Goal: Task Accomplishment & Management: Use online tool/utility

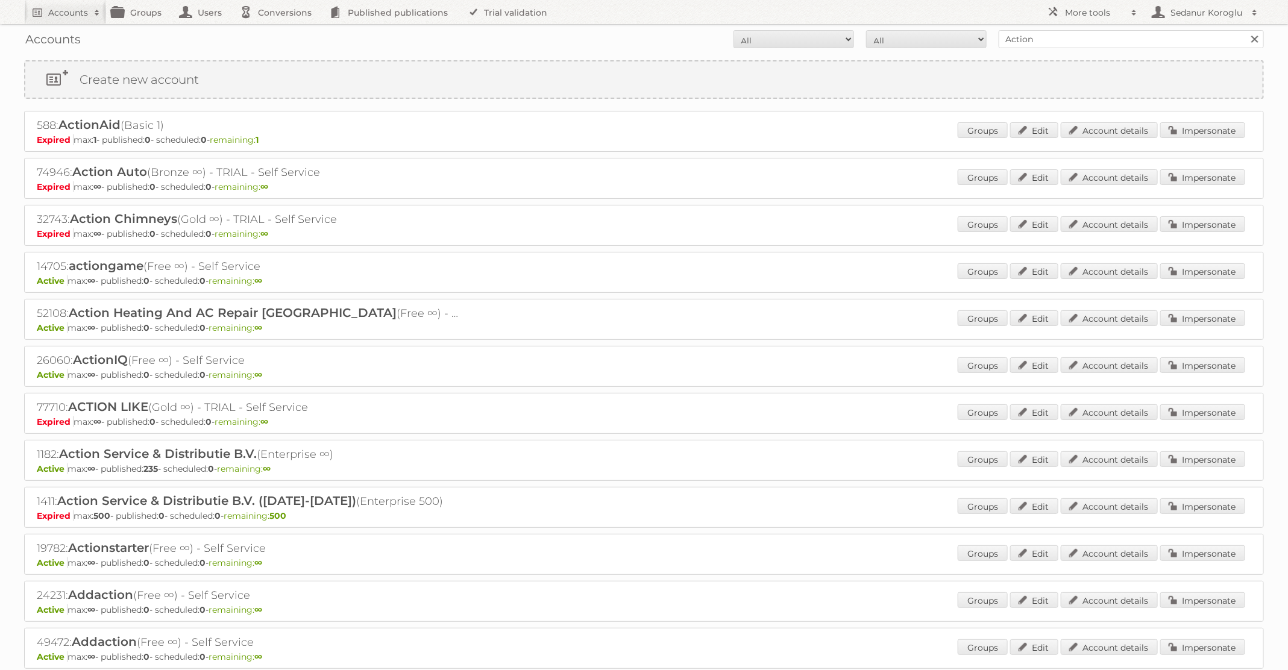
click at [1022, 41] on input "Action" at bounding box center [1130, 39] width 265 height 18
click at [1022, 40] on input "Action" at bounding box center [1130, 39] width 265 height 18
type input "HEMA"
click at [1245, 30] on input "Search" at bounding box center [1254, 39] width 18 height 18
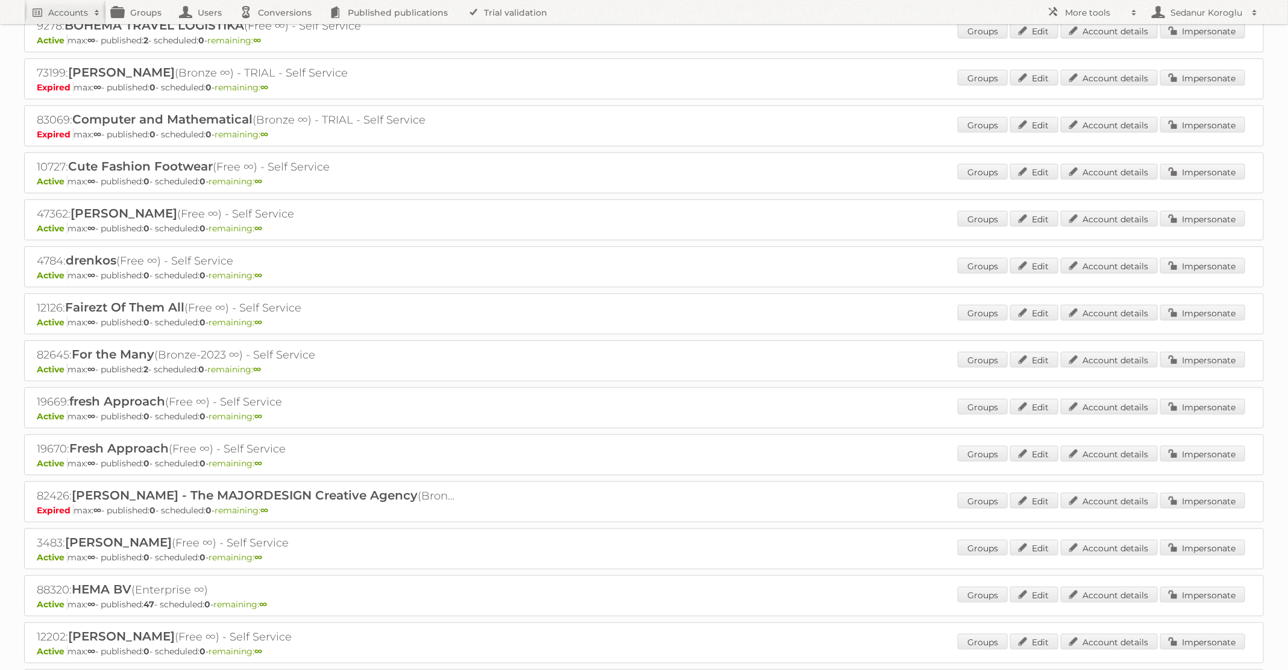
scroll to position [589, 0]
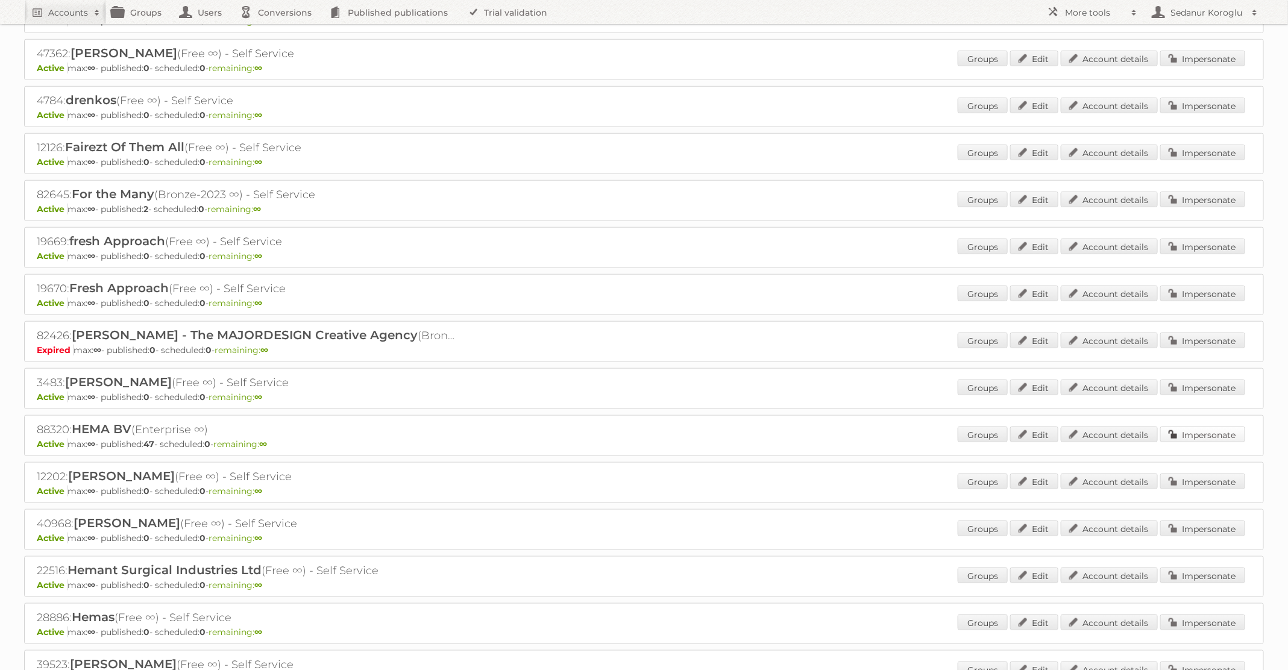
click at [1208, 427] on link "Impersonate" at bounding box center [1202, 435] width 85 height 16
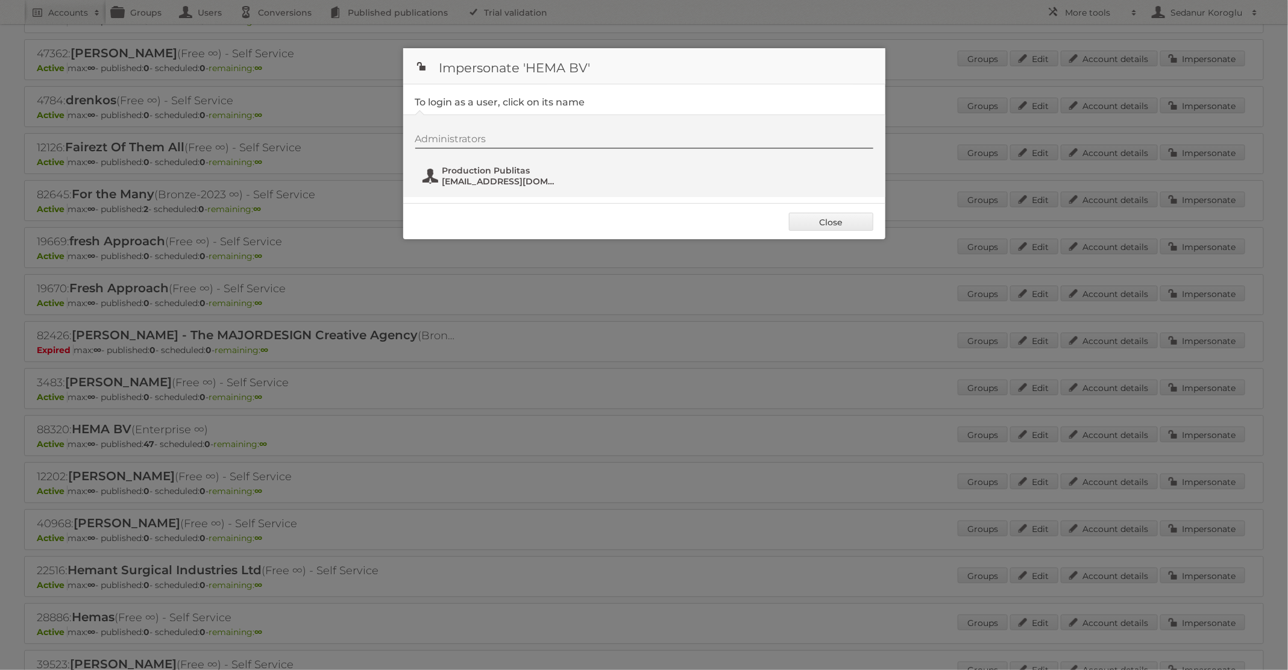
click at [488, 184] on span "[EMAIL_ADDRESS][DOMAIN_NAME]" at bounding box center [500, 181] width 117 height 11
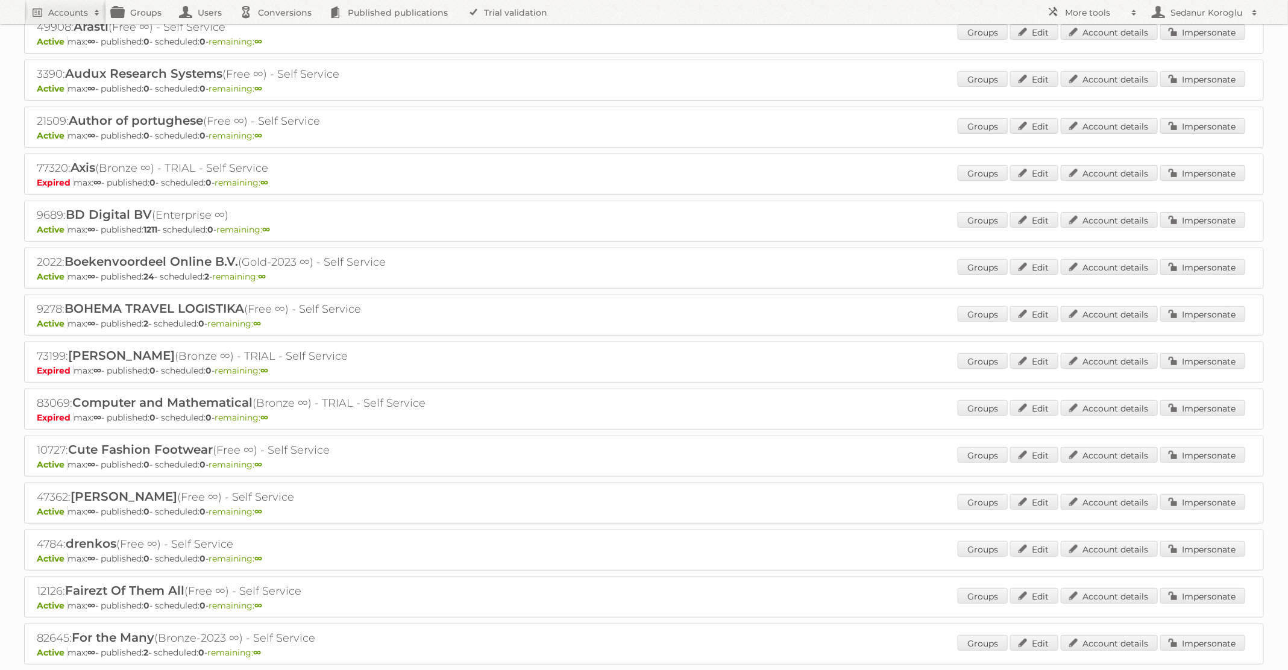
scroll to position [0, 0]
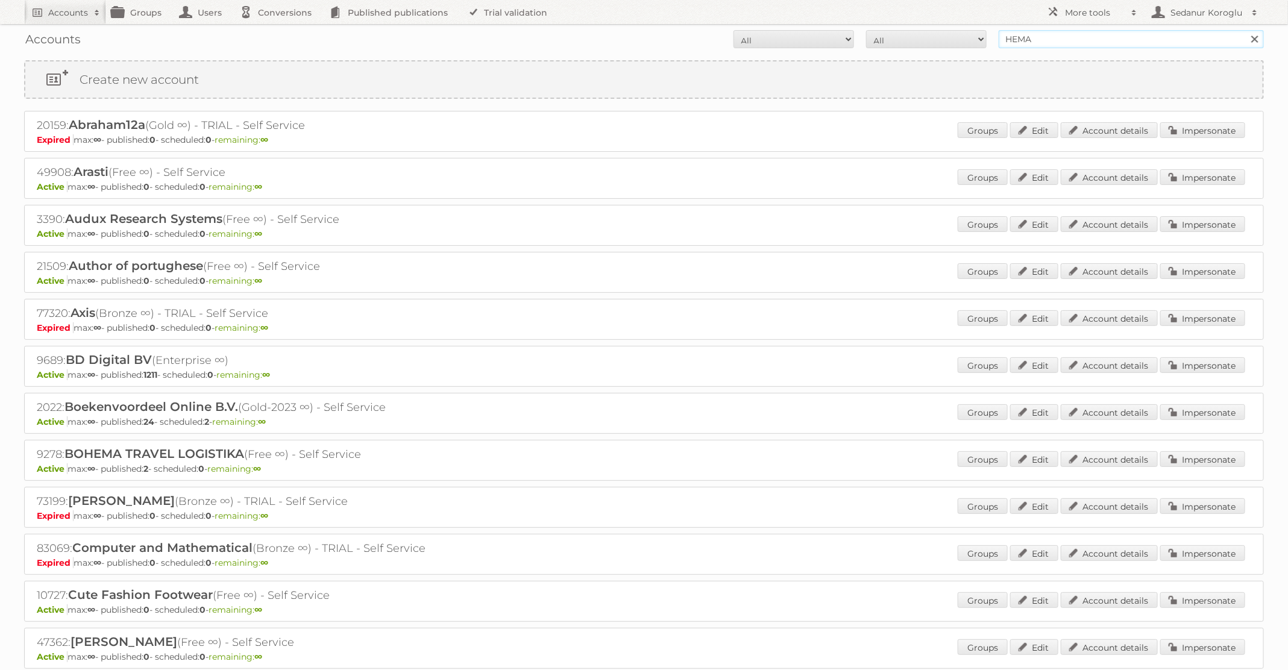
drag, startPoint x: 1048, startPoint y: 44, endPoint x: 976, endPoint y: 38, distance: 72.6
click at [976, 43] on form "All Active Expired Pending All Paid Trials Self service HEMA Search" at bounding box center [643, 39] width 1239 height 18
type input "Action"
click at [1245, 30] on input "Search" at bounding box center [1254, 39] width 18 height 18
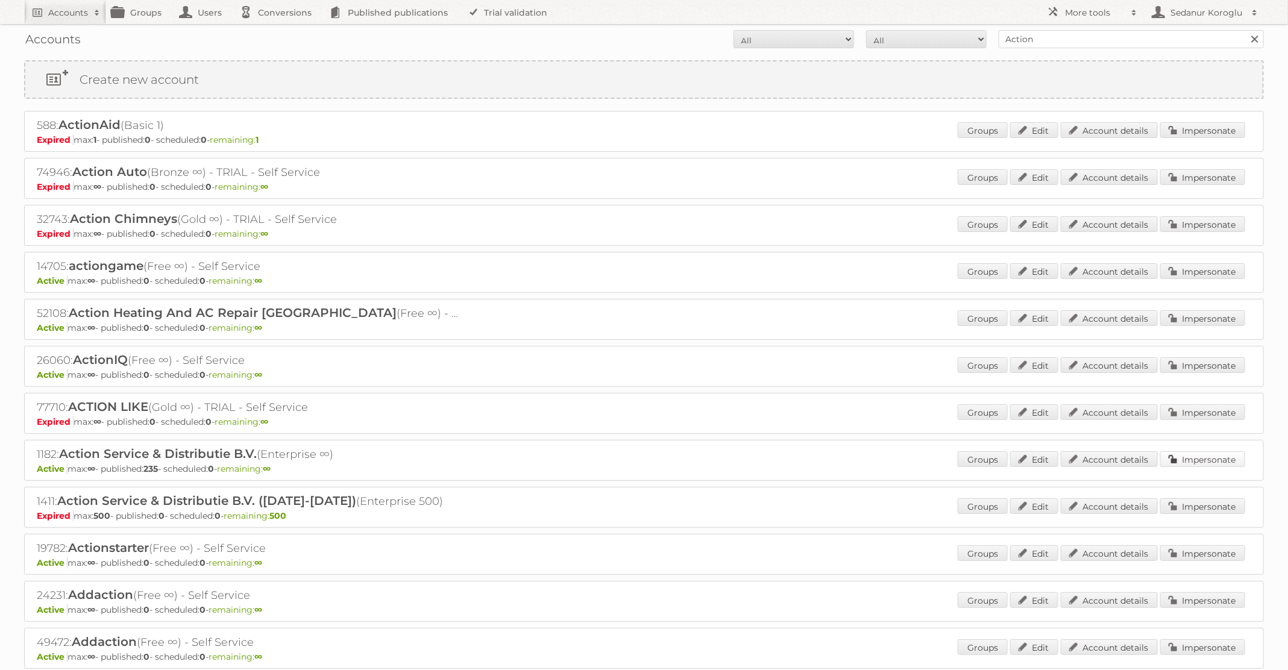
click at [1182, 451] on link "Impersonate" at bounding box center [1202, 459] width 85 height 16
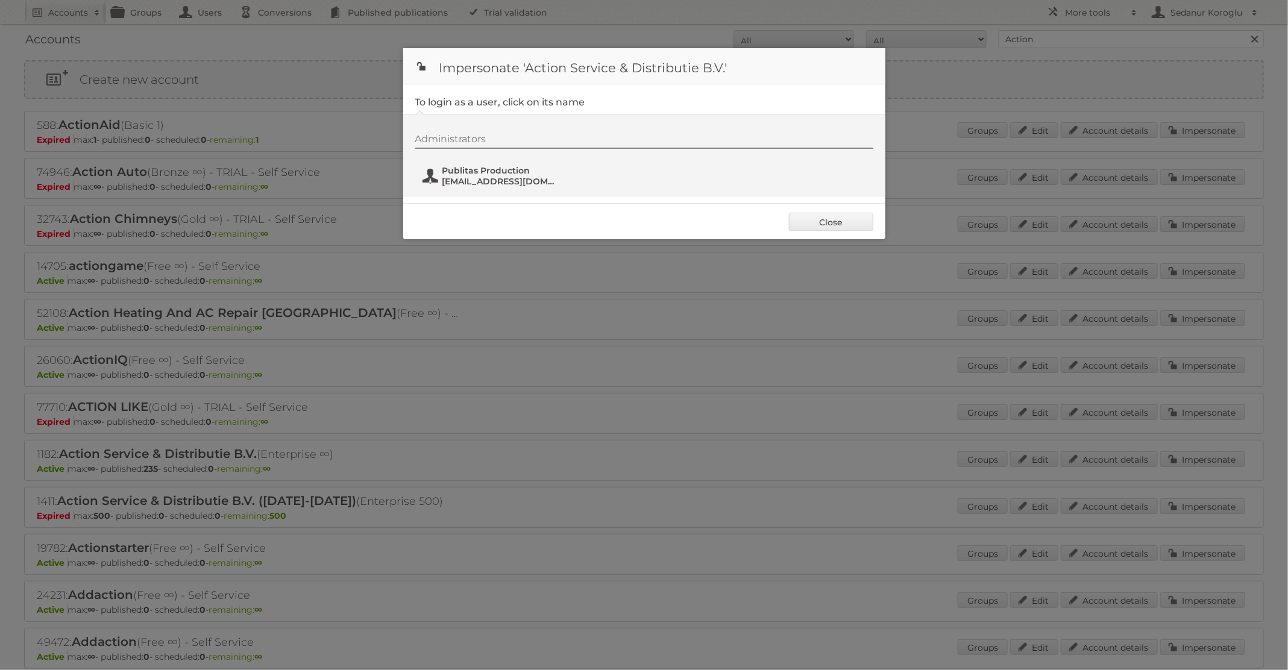
click at [478, 175] on span "Publitas Production" at bounding box center [500, 170] width 117 height 11
